Goal: Book appointment/travel/reservation

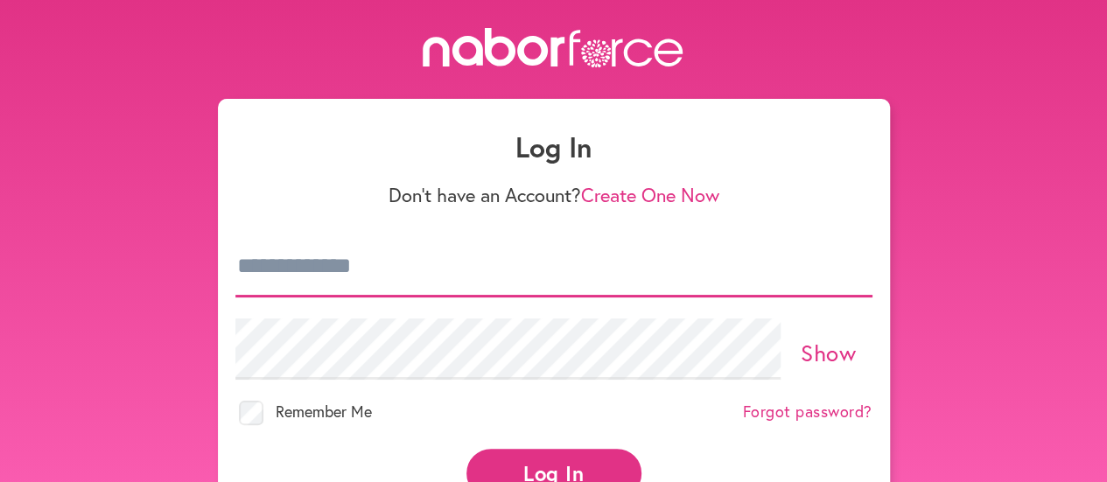
click at [344, 260] on input "email" at bounding box center [553, 266] width 637 height 61
type input "**********"
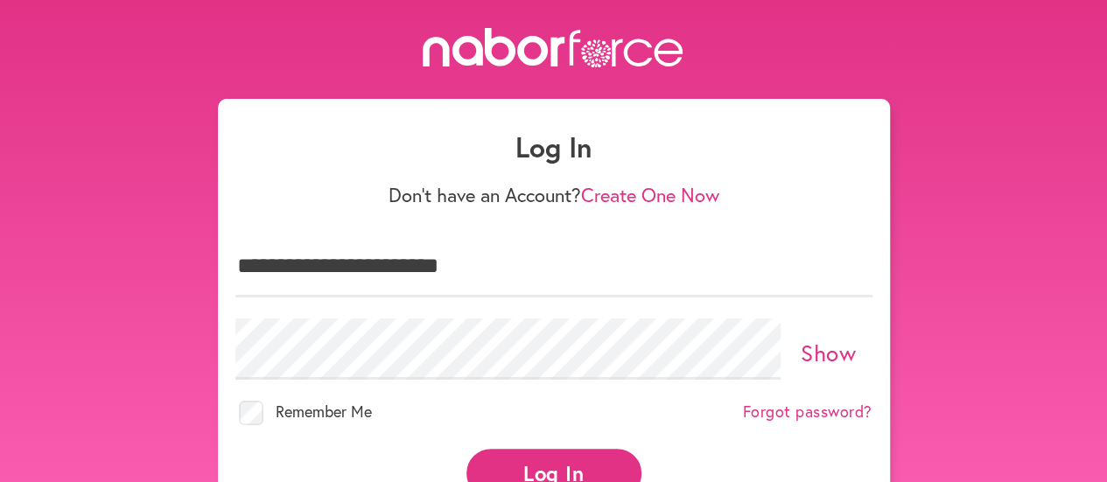
click at [544, 459] on button "Log In" at bounding box center [553, 473] width 175 height 48
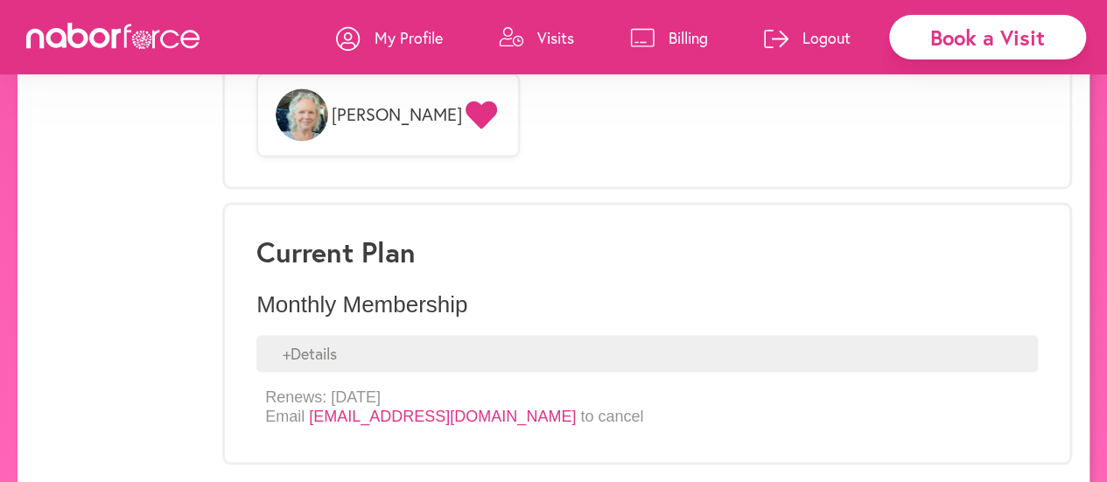
scroll to position [1472, 0]
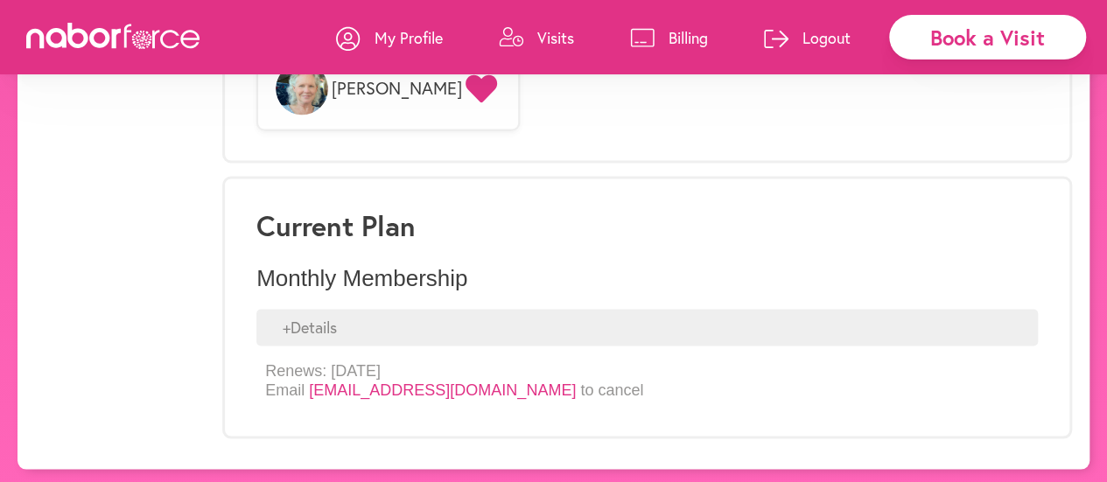
click at [339, 321] on div "+ Details" at bounding box center [646, 327] width 781 height 37
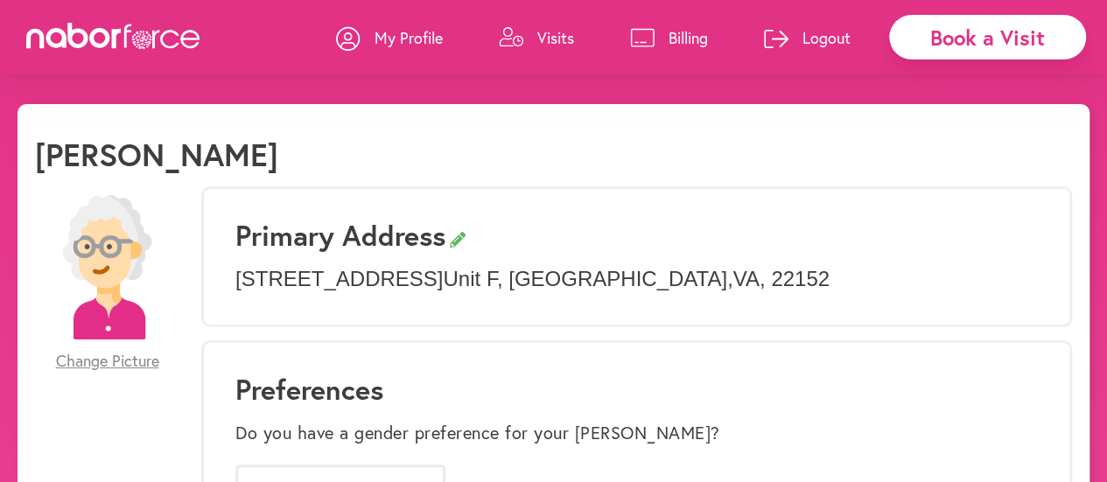
scroll to position [0, 0]
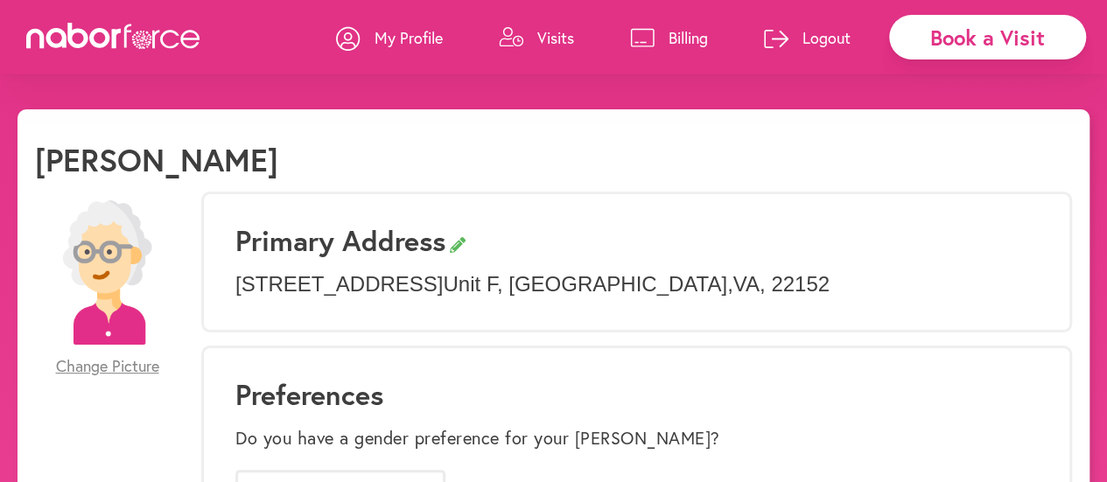
click at [966, 38] on div "Book a Visit" at bounding box center [987, 37] width 197 height 45
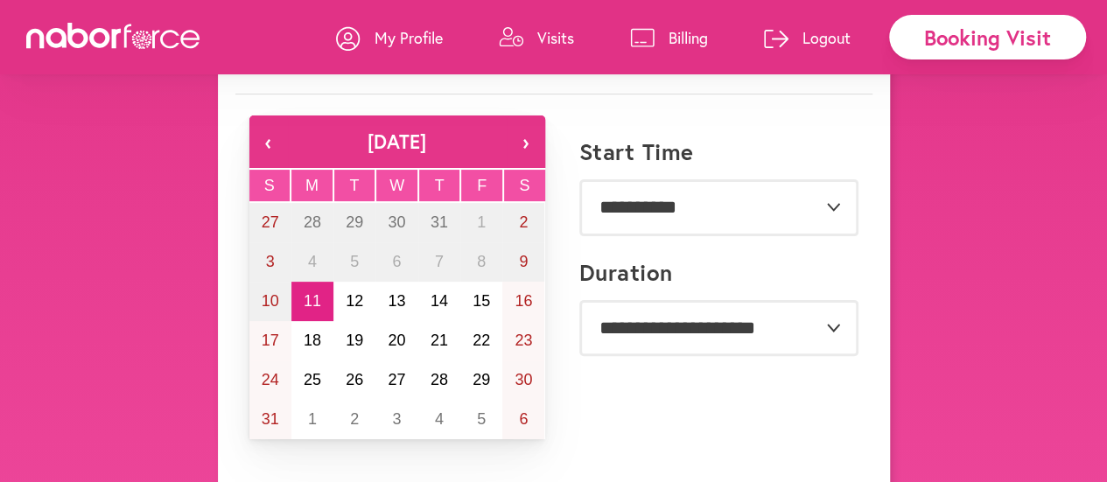
scroll to position [104, 0]
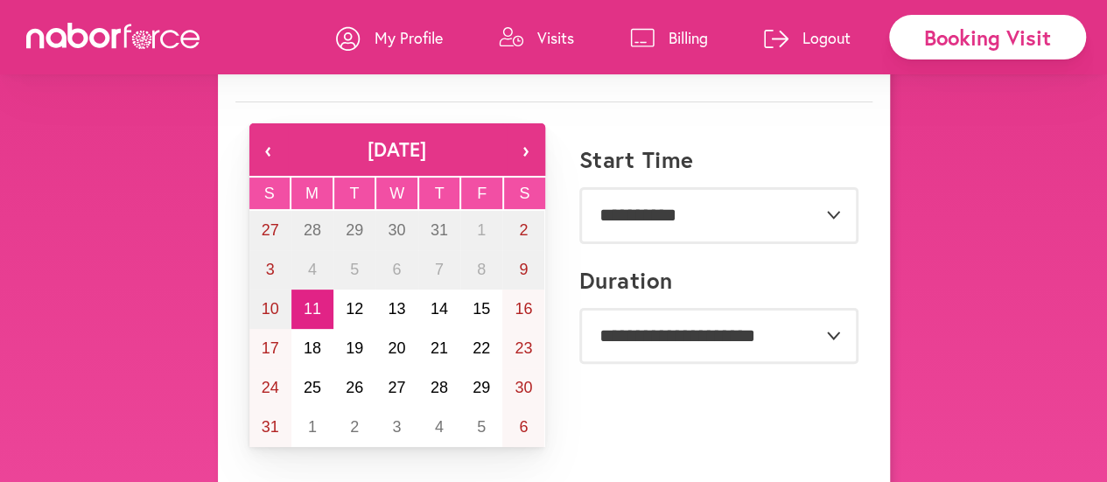
click at [534, 35] on link "Visits" at bounding box center [536, 37] width 75 height 52
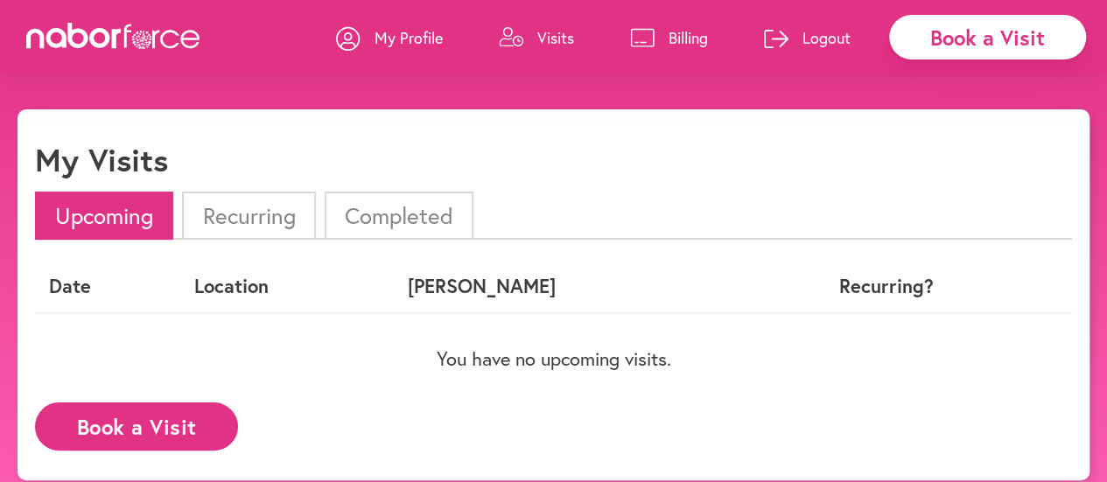
click at [789, 31] on link "Logout" at bounding box center [807, 37] width 87 height 52
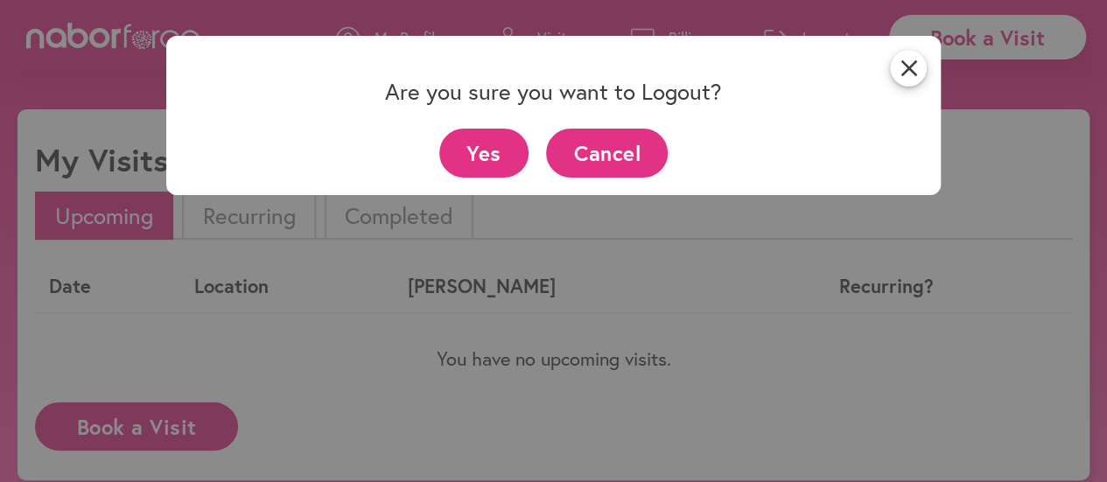
click at [485, 155] on button "Yes" at bounding box center [484, 153] width 90 height 48
